Goal: Information Seeking & Learning: Learn about a topic

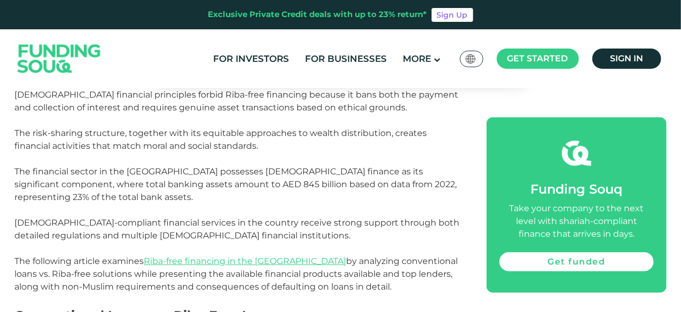
scroll to position [480, 0]
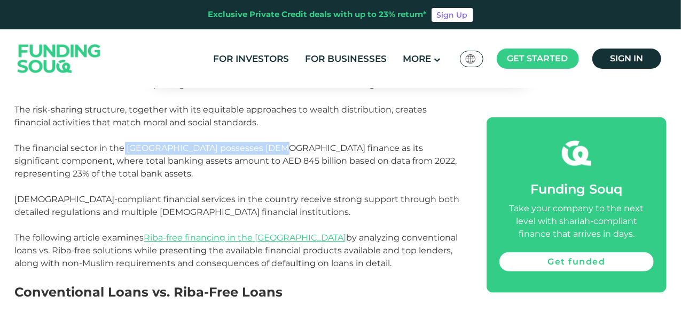
drag, startPoint x: 123, startPoint y: 150, endPoint x: 267, endPoint y: 151, distance: 143.6
click at [267, 151] on span "The financial sector in the [GEOGRAPHIC_DATA] possesses [DEMOGRAPHIC_DATA] fina…" at bounding box center [236, 161] width 442 height 36
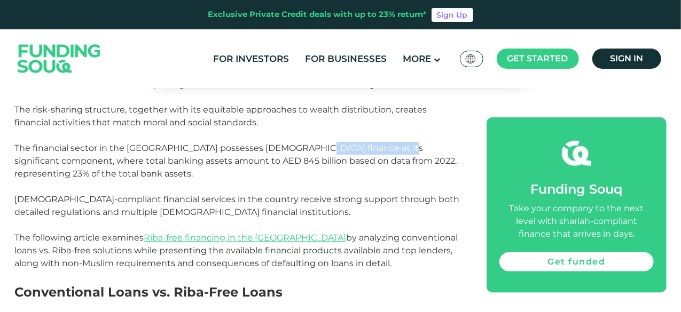
drag, startPoint x: 293, startPoint y: 144, endPoint x: 384, endPoint y: 150, distance: 91.5
click at [384, 150] on span "The financial sector in the [GEOGRAPHIC_DATA] possesses [DEMOGRAPHIC_DATA] fina…" at bounding box center [236, 161] width 442 height 36
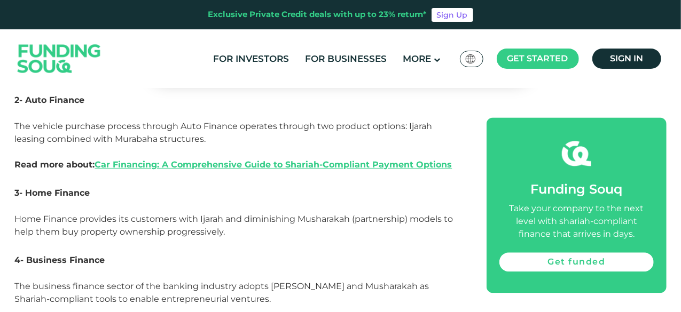
scroll to position [1121, 0]
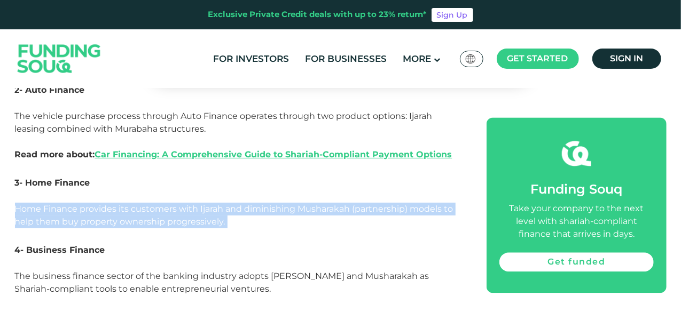
drag, startPoint x: 17, startPoint y: 209, endPoint x: 269, endPoint y: 225, distance: 252.0
click at [262, 226] on p "Home Finance provides its customers with Ijarah and diminishing Musharakah (par…" at bounding box center [239, 222] width 448 height 38
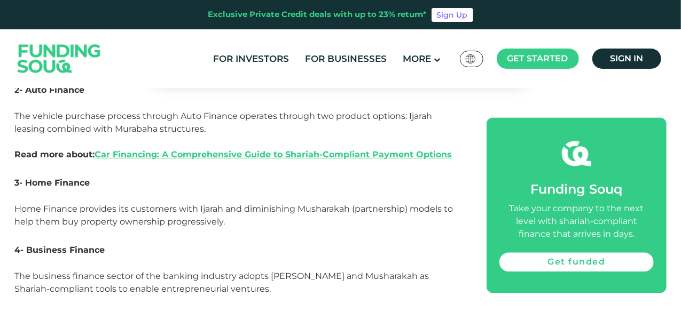
click at [354, 232] on p "Home Finance provides its customers with Ijarah and diminishing Musharakah (par…" at bounding box center [239, 222] width 448 height 38
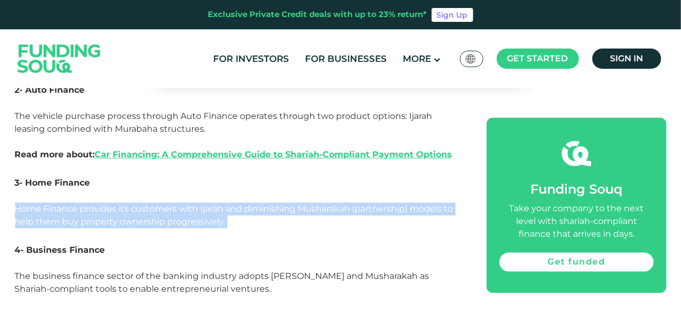
drag, startPoint x: 240, startPoint y: 220, endPoint x: 14, endPoint y: 209, distance: 226.6
click at [309, 219] on p "Home Finance provides its customers with Ijarah and diminishing Musharakah (par…" at bounding box center [239, 222] width 448 height 38
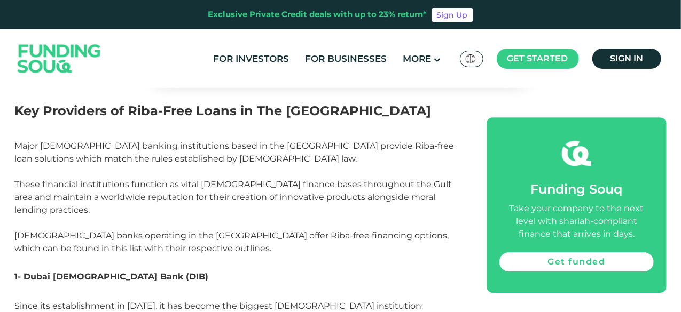
scroll to position [1602, 0]
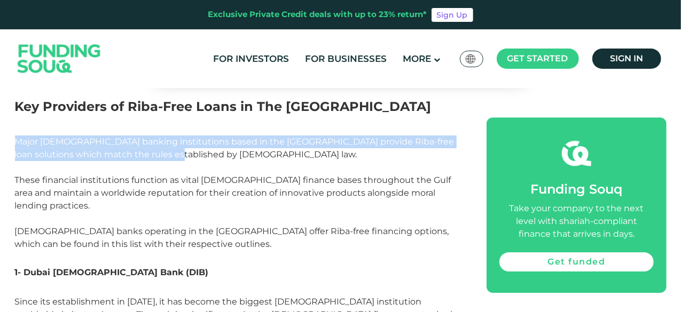
drag, startPoint x: 15, startPoint y: 139, endPoint x: 463, endPoint y: 159, distance: 448.9
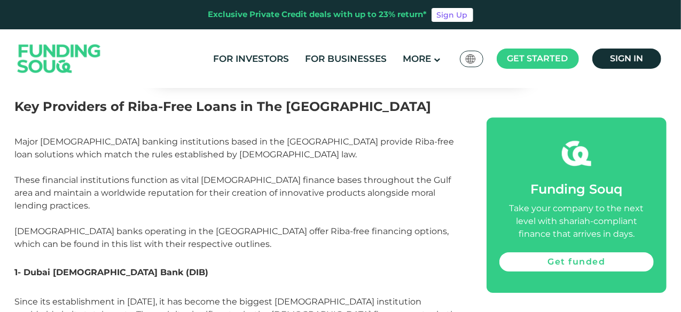
click at [311, 167] on p "Major [DEMOGRAPHIC_DATA] banking institutions based in the [GEOGRAPHIC_DATA] pr…" at bounding box center [239, 200] width 448 height 128
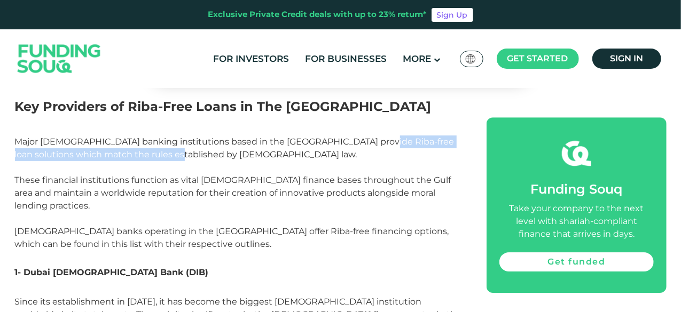
drag, startPoint x: 392, startPoint y: 141, endPoint x: 438, endPoint y: 159, distance: 48.7
click at [438, 159] on p "Major [DEMOGRAPHIC_DATA] banking institutions based in the [GEOGRAPHIC_DATA] pr…" at bounding box center [239, 200] width 448 height 128
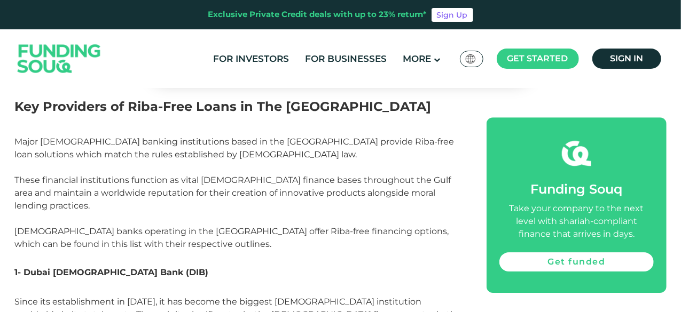
click at [233, 161] on p "Major [DEMOGRAPHIC_DATA] banking institutions based in the [GEOGRAPHIC_DATA] pr…" at bounding box center [239, 200] width 448 height 128
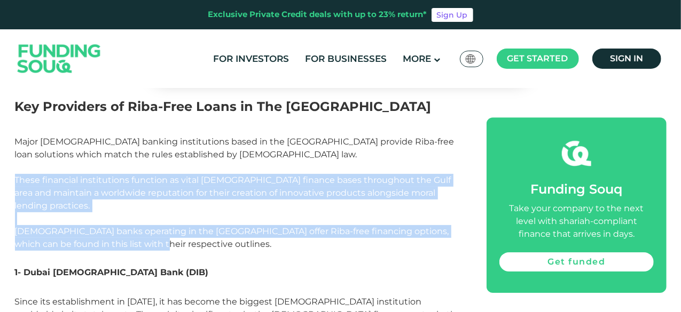
drag, startPoint x: 15, startPoint y: 180, endPoint x: 185, endPoint y: 229, distance: 176.6
click at [184, 232] on p "Major [DEMOGRAPHIC_DATA] banking institutions based in the [GEOGRAPHIC_DATA] pr…" at bounding box center [239, 200] width 448 height 128
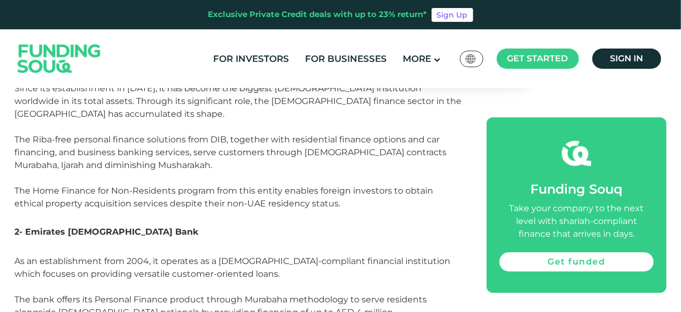
scroll to position [1869, 0]
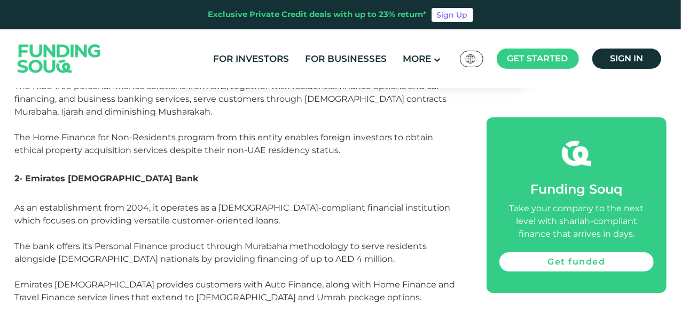
click at [326, 203] on span "As an establishment from 2004, it operates as a [DEMOGRAPHIC_DATA]-compliant fi…" at bounding box center [235, 272] width 440 height 138
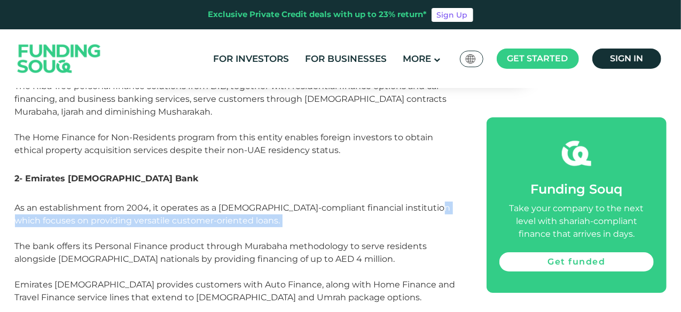
drag, startPoint x: 427, startPoint y: 187, endPoint x: 437, endPoint y: 205, distance: 20.5
click at [437, 205] on p "As an establishment from 2004, it operates as a [DEMOGRAPHIC_DATA]-compliant fi…" at bounding box center [239, 279] width 448 height 154
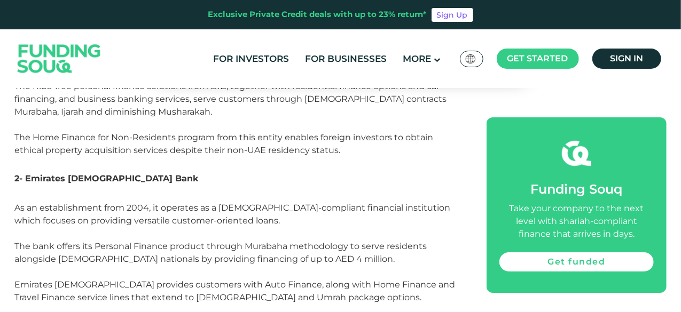
click at [36, 223] on span "As an establishment from 2004, it operates as a [DEMOGRAPHIC_DATA]-compliant fi…" at bounding box center [235, 272] width 440 height 138
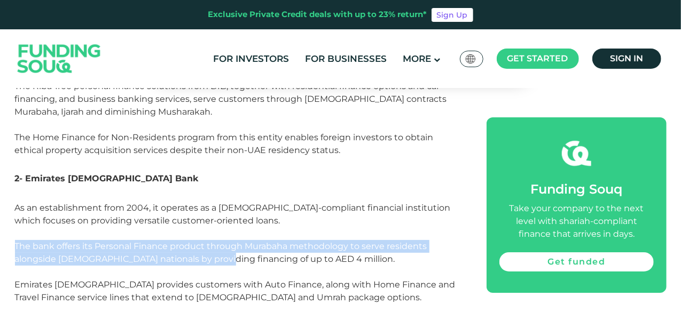
drag, startPoint x: 17, startPoint y: 221, endPoint x: 219, endPoint y: 235, distance: 202.3
click at [219, 235] on span "As an establishment from 2004, it operates as a [DEMOGRAPHIC_DATA]-compliant fi…" at bounding box center [235, 272] width 440 height 138
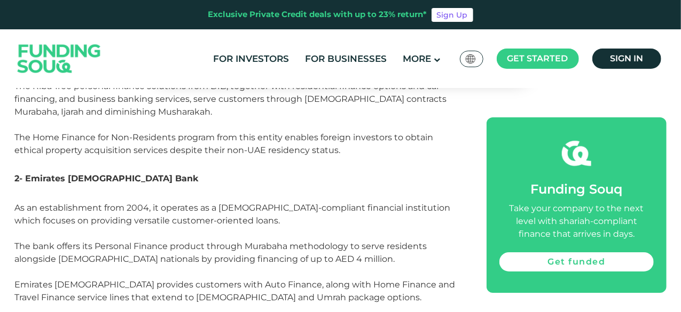
click at [199, 204] on p "As an establishment from 2004, it operates as a [DEMOGRAPHIC_DATA]-compliant fi…" at bounding box center [239, 279] width 448 height 154
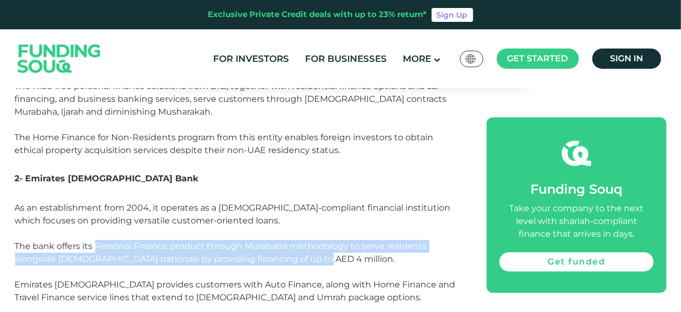
drag, startPoint x: 96, startPoint y: 221, endPoint x: 350, endPoint y: 230, distance: 253.8
click at [334, 236] on p "As an establishment from 2004, it operates as a [DEMOGRAPHIC_DATA]-compliant fi…" at bounding box center [239, 279] width 448 height 154
click at [350, 230] on p "As an establishment from 2004, it operates as a [DEMOGRAPHIC_DATA]-compliant fi…" at bounding box center [239, 279] width 448 height 154
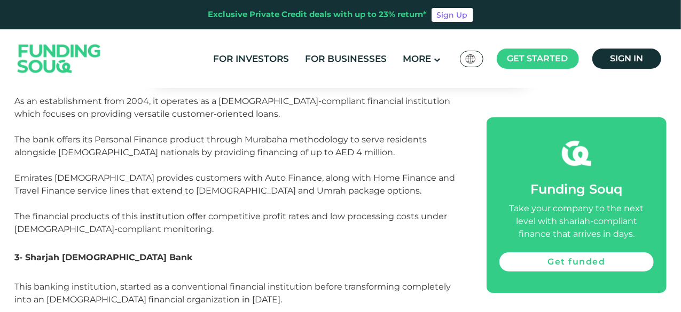
scroll to position [2029, 0]
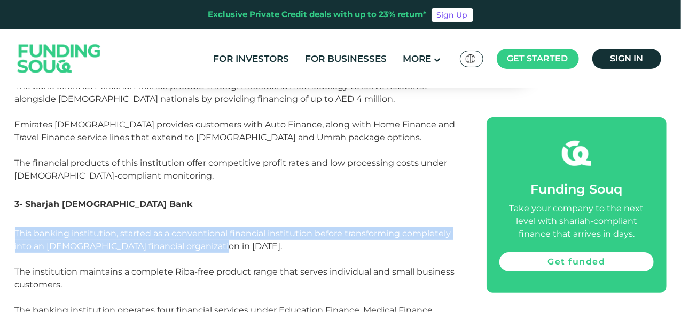
drag, startPoint x: 16, startPoint y: 207, endPoint x: 237, endPoint y: 223, distance: 221.6
click at [237, 227] on p "This banking institution, started as a conventional financial institution befor…" at bounding box center [239, 304] width 448 height 154
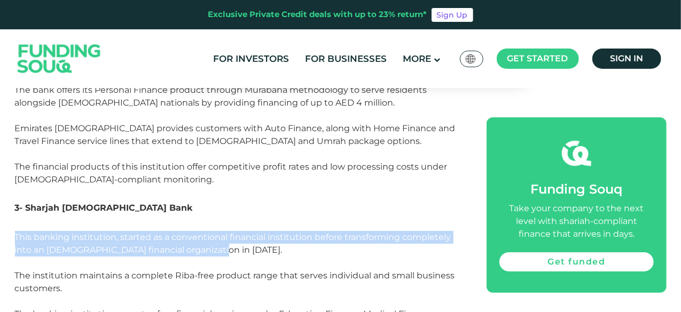
scroll to position [1922, 0]
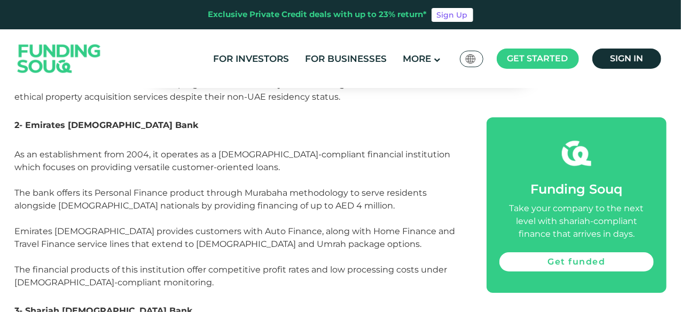
click at [195, 196] on p "As an establishment from 2004, it operates as a [DEMOGRAPHIC_DATA]-compliant fi…" at bounding box center [239, 225] width 448 height 154
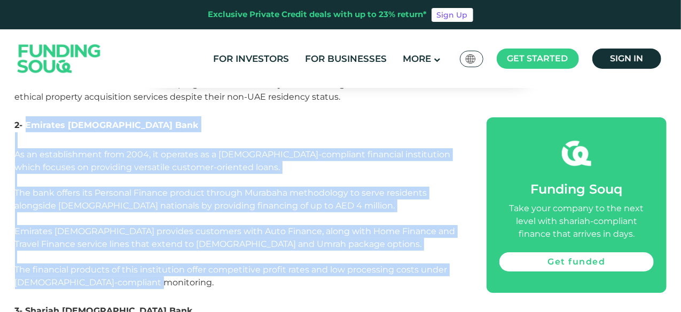
drag, startPoint x: 32, startPoint y: 113, endPoint x: 252, endPoint y: 202, distance: 237.5
